Goal: Task Accomplishment & Management: Use online tool/utility

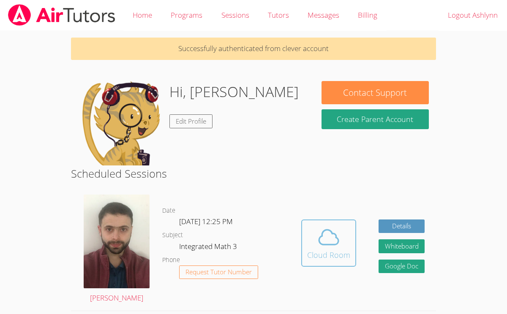
click at [329, 243] on icon at bounding box center [329, 237] width 24 height 24
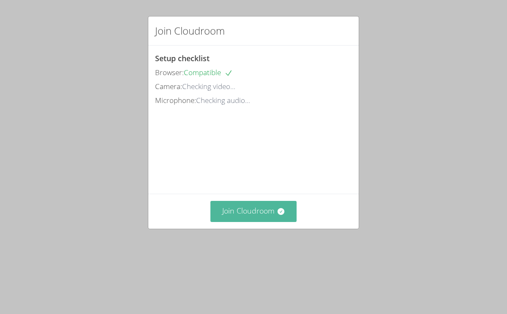
click at [253, 222] on button "Join Cloudroom" at bounding box center [253, 211] width 87 height 21
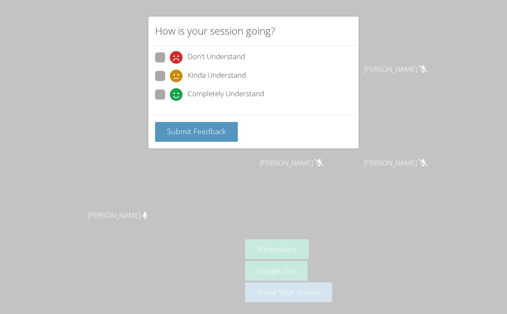
click at [170, 101] on span at bounding box center [170, 101] width 0 height 0
click at [170, 89] on input "Completely Understand" at bounding box center [173, 92] width 7 height 7
radio input "true"
click at [181, 125] on button "Submit Feedback" at bounding box center [196, 132] width 83 height 20
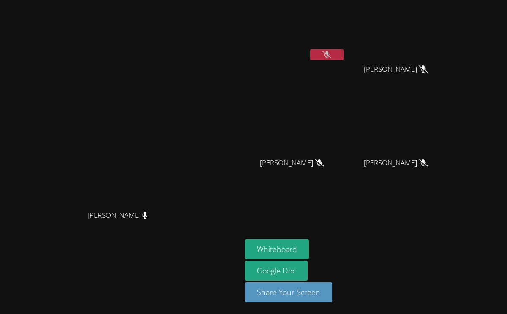
click at [344, 59] on button at bounding box center [327, 54] width 34 height 11
click at [309, 247] on button "Whiteboard" at bounding box center [277, 249] width 64 height 20
click at [344, 60] on button at bounding box center [327, 54] width 34 height 11
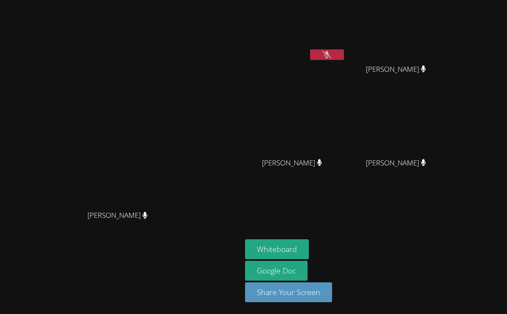
click at [344, 60] on button at bounding box center [327, 54] width 34 height 11
